Goal: Information Seeking & Learning: Stay updated

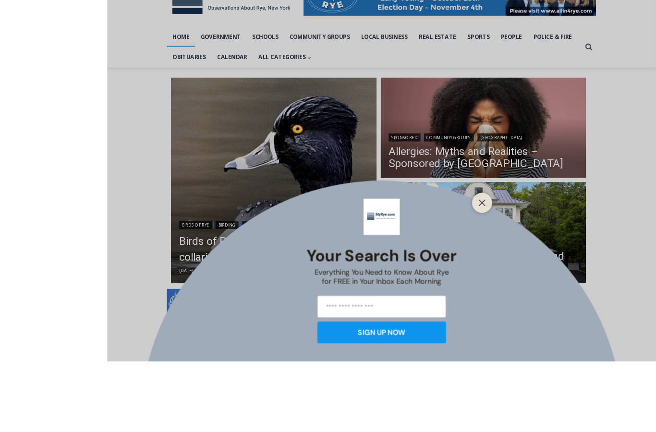
scroll to position [269, 0]
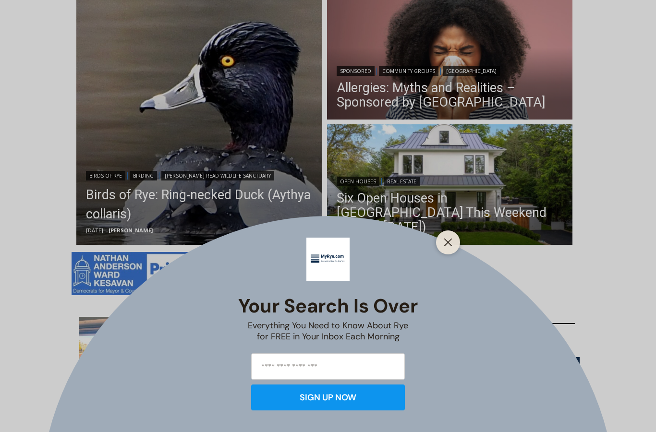
click at [436, 209] on div "Your Search is Over Everything You Need to Know About Rye for FREE in Your Inbo…" at bounding box center [328, 216] width 656 height 432
click at [441, 251] on div at bounding box center [448, 243] width 24 height 24
click at [447, 239] on icon "Close" at bounding box center [448, 242] width 9 height 9
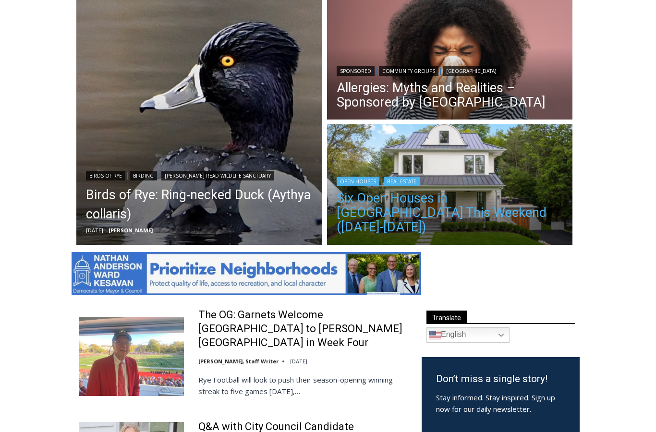
click at [452, 221] on link "Six Open Houses in [GEOGRAPHIC_DATA] This Weekend ([DATE]-[DATE])" at bounding box center [450, 212] width 227 height 43
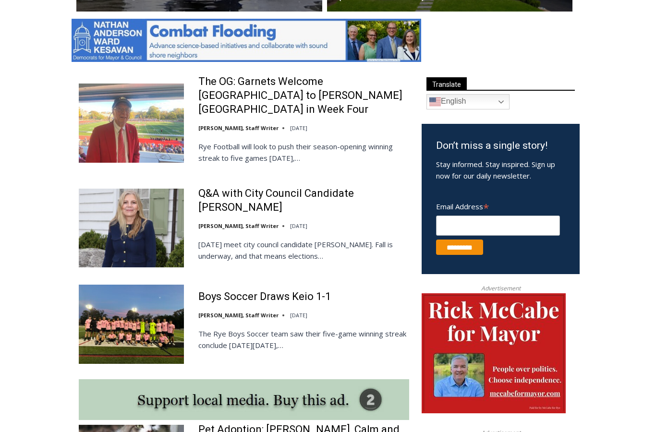
scroll to position [502, 0]
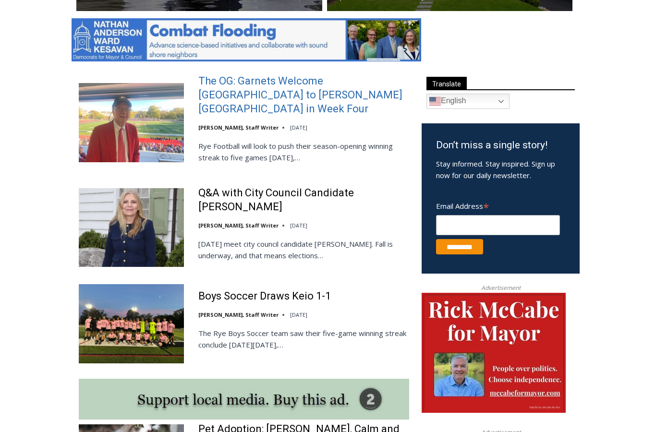
click at [202, 96] on link "The OG: Garnets Welcome [GEOGRAPHIC_DATA] to [PERSON_NAME][GEOGRAPHIC_DATA] in …" at bounding box center [303, 95] width 211 height 41
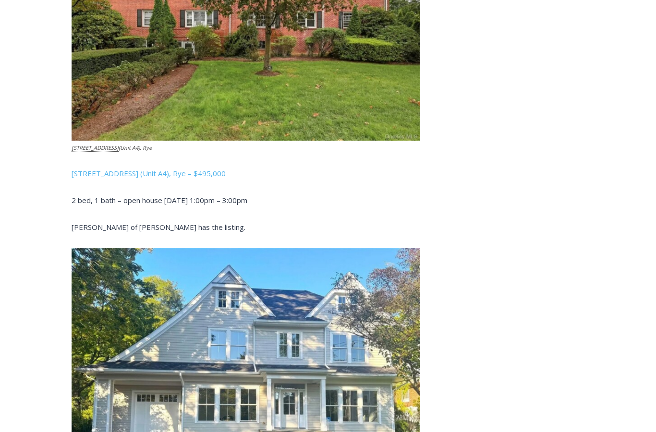
scroll to position [1968, 0]
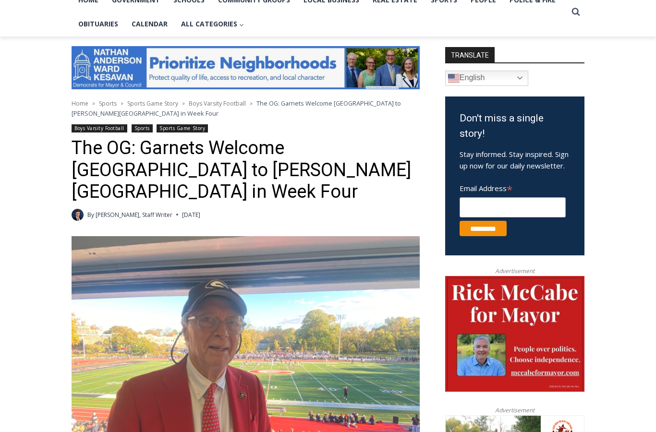
scroll to position [98, 0]
